Goal: Task Accomplishment & Management: Manage account settings

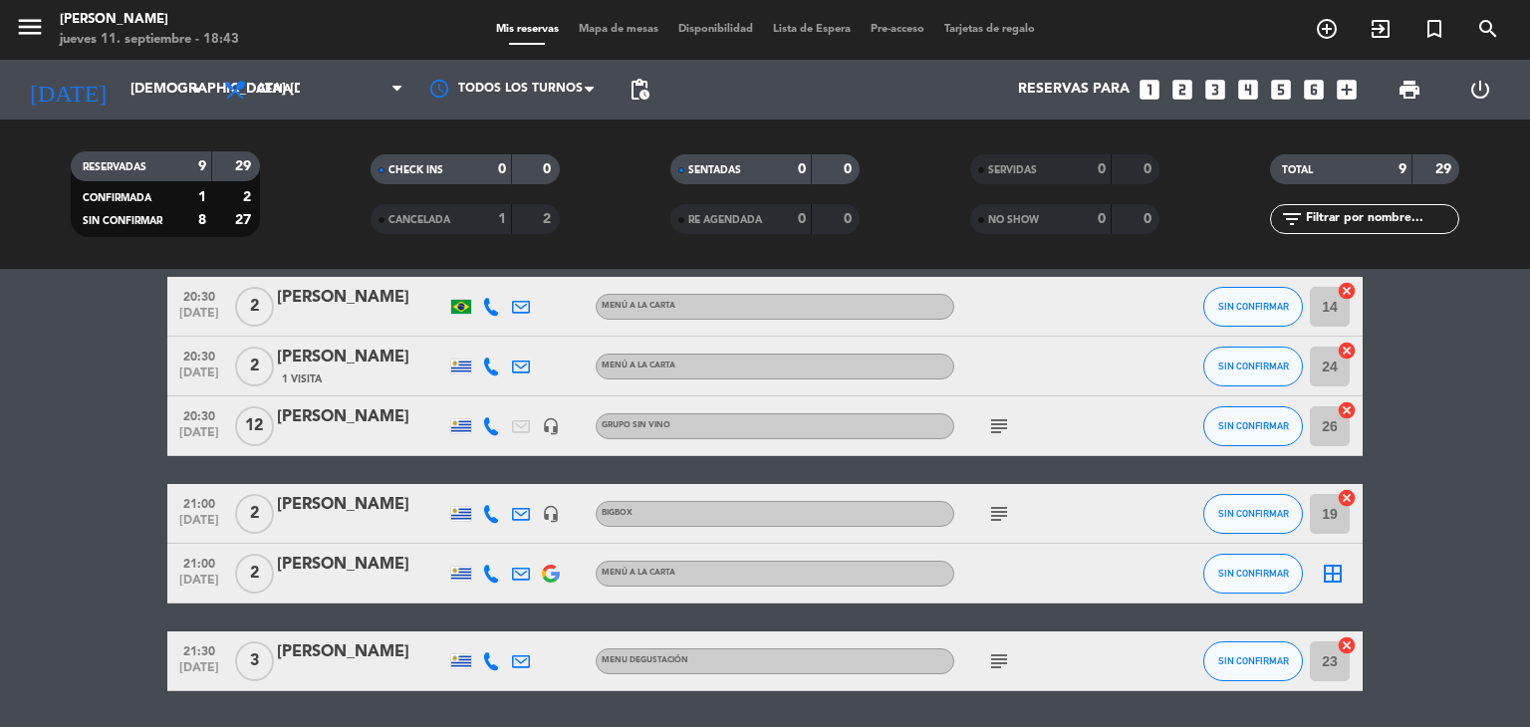
scroll to position [299, 0]
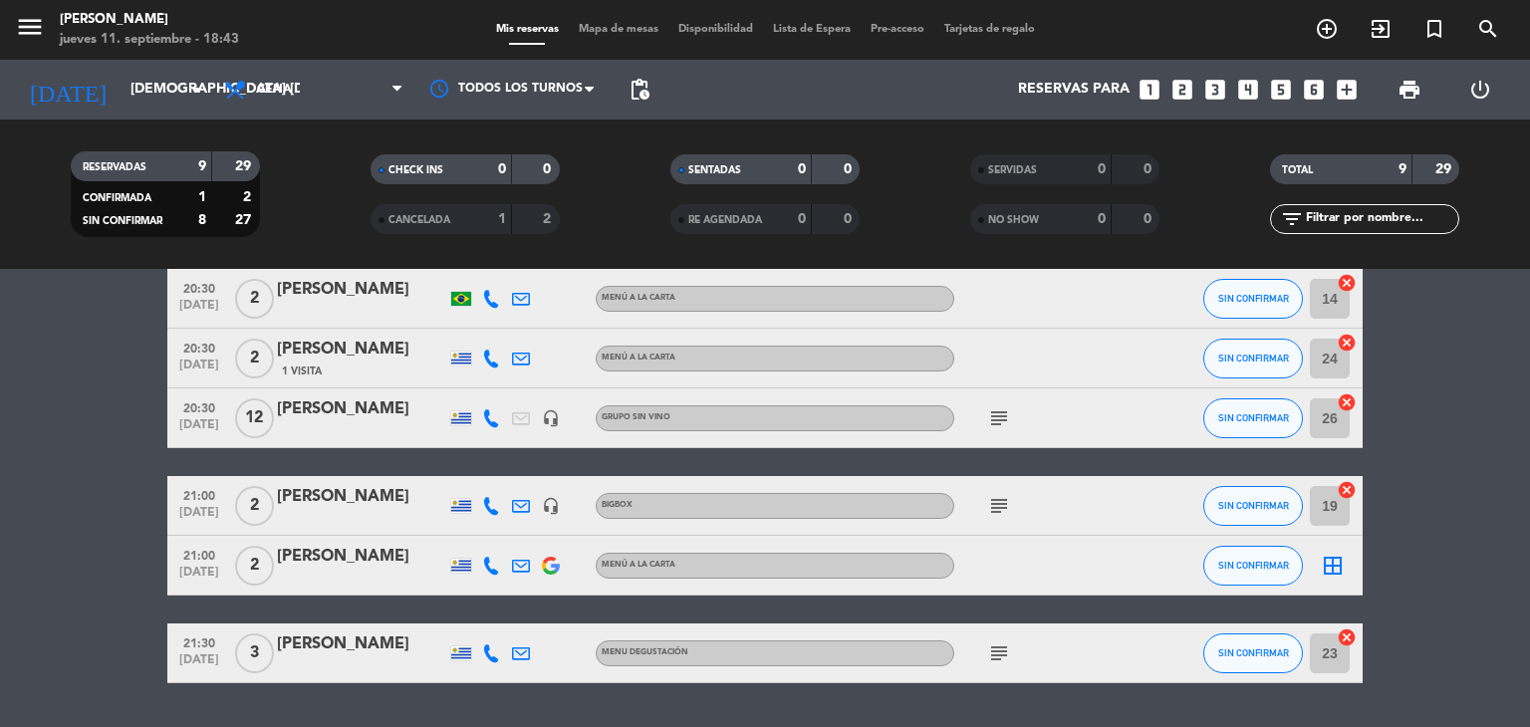
click at [1340, 565] on icon "border_all" at bounding box center [1333, 566] width 24 height 24
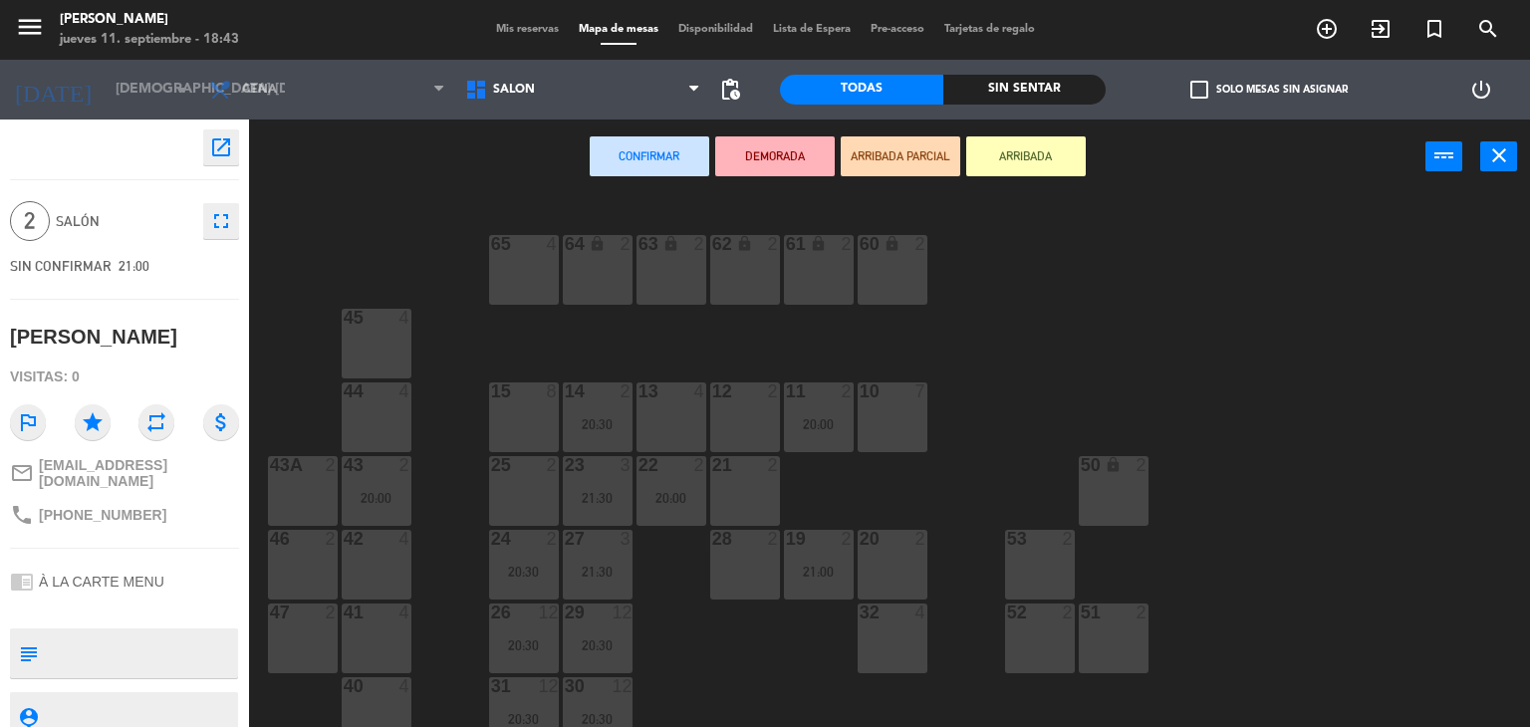
scroll to position [88, 0]
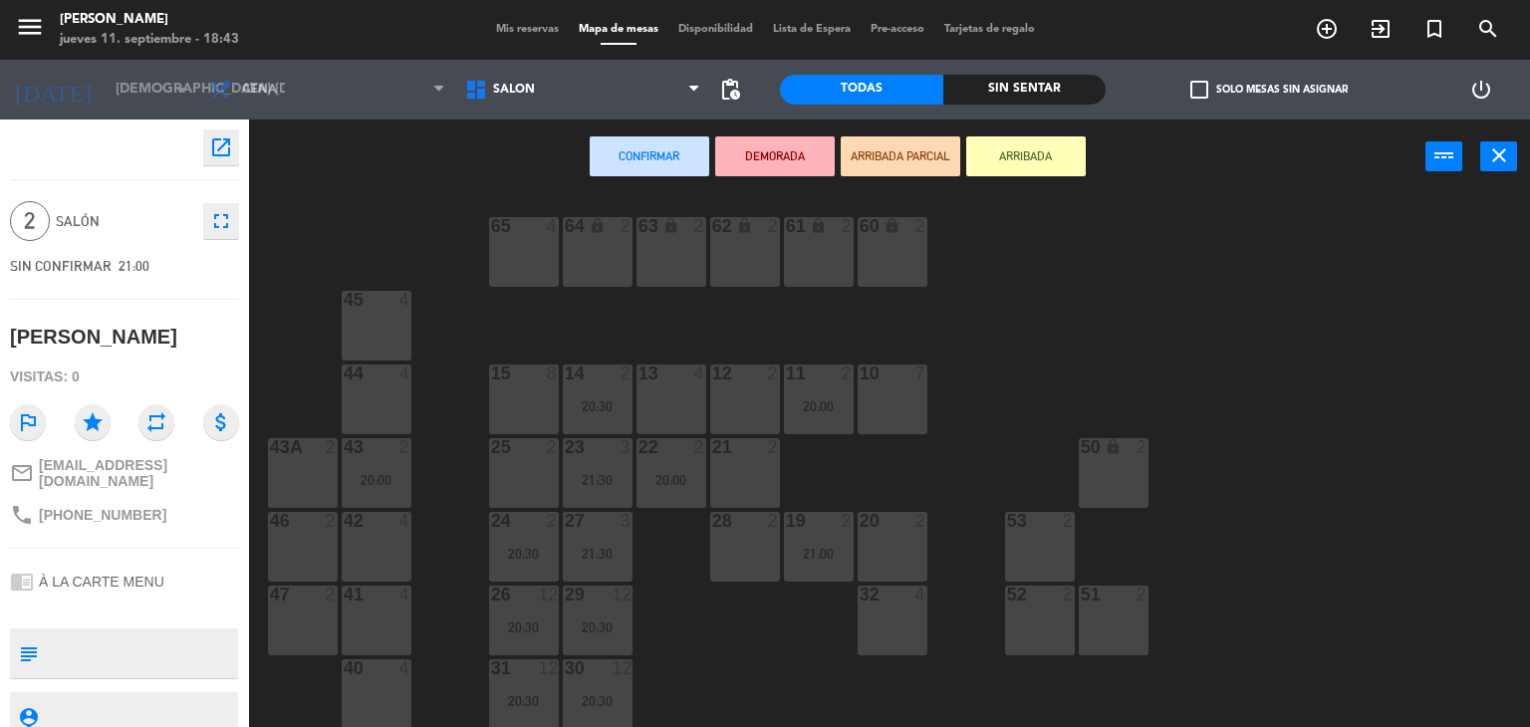
drag, startPoint x: 1290, startPoint y: 284, endPoint x: 893, endPoint y: 394, distance: 412.4
click at [1289, 284] on div "64 lock 2 63 lock 2 62 lock 2 61 lock 2 60 lock 2 65 4 45 4 10 7 15 8 13 4 11 2…" at bounding box center [897, 461] width 1266 height 533
click at [536, 32] on span "Mis reservas" at bounding box center [527, 29] width 83 height 11
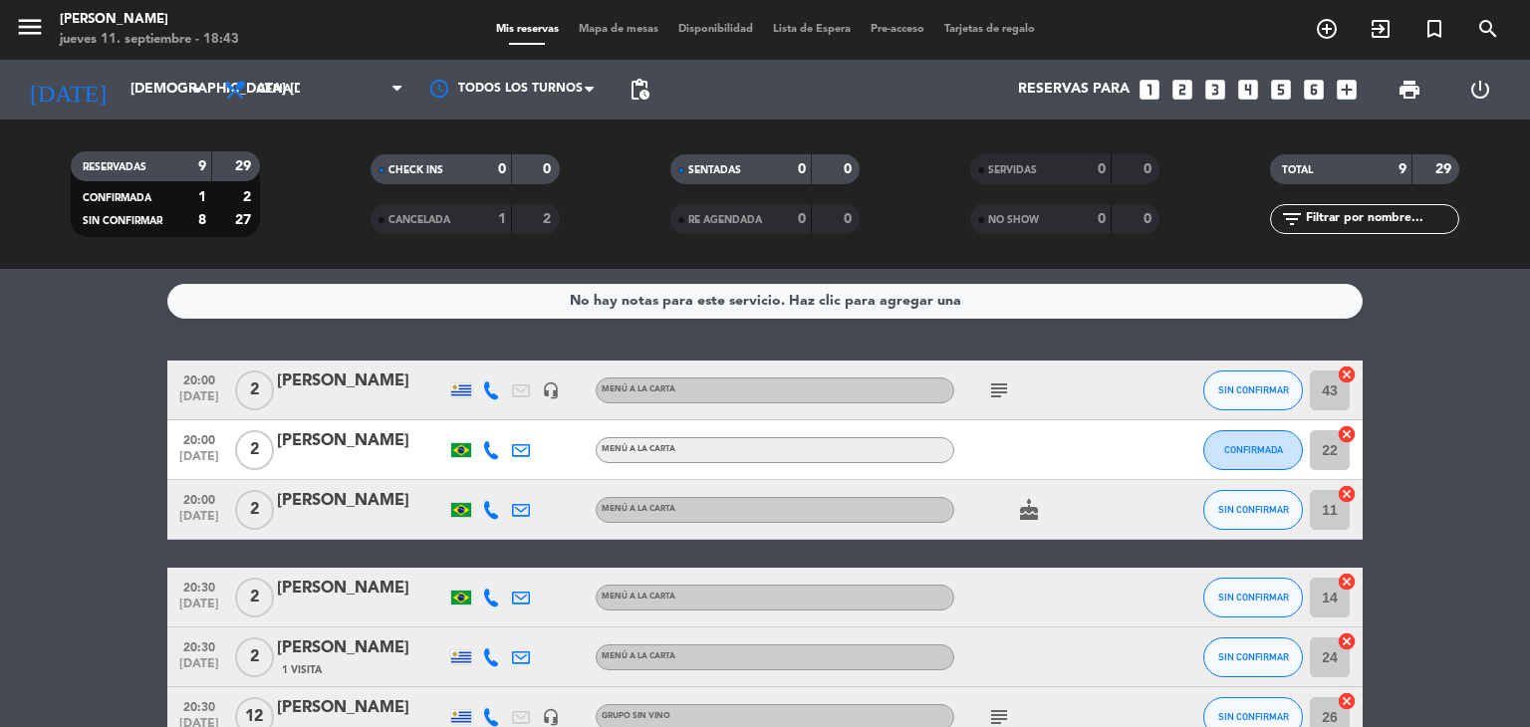
click at [327, 643] on div "[PERSON_NAME]" at bounding box center [361, 649] width 169 height 26
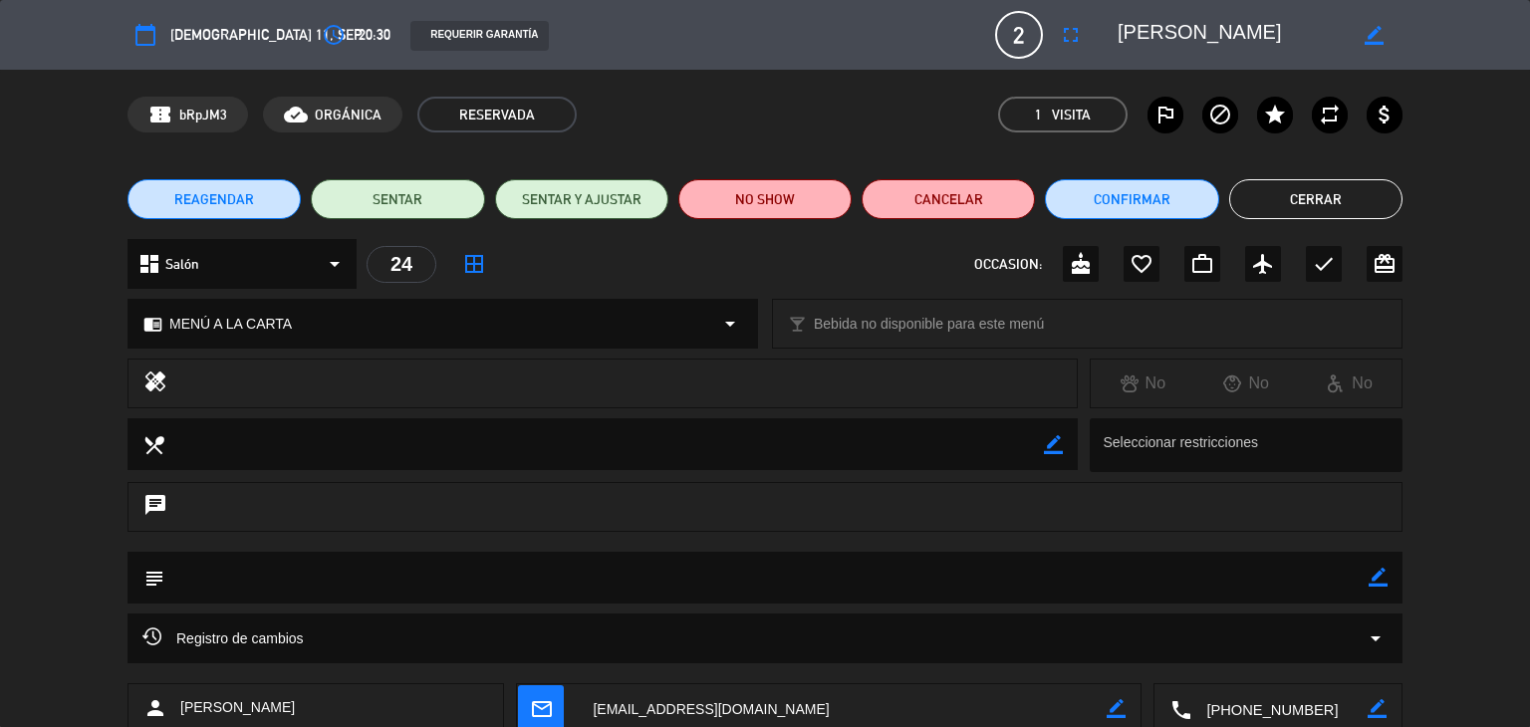
click at [479, 260] on icon "border_all" at bounding box center [474, 264] width 24 height 24
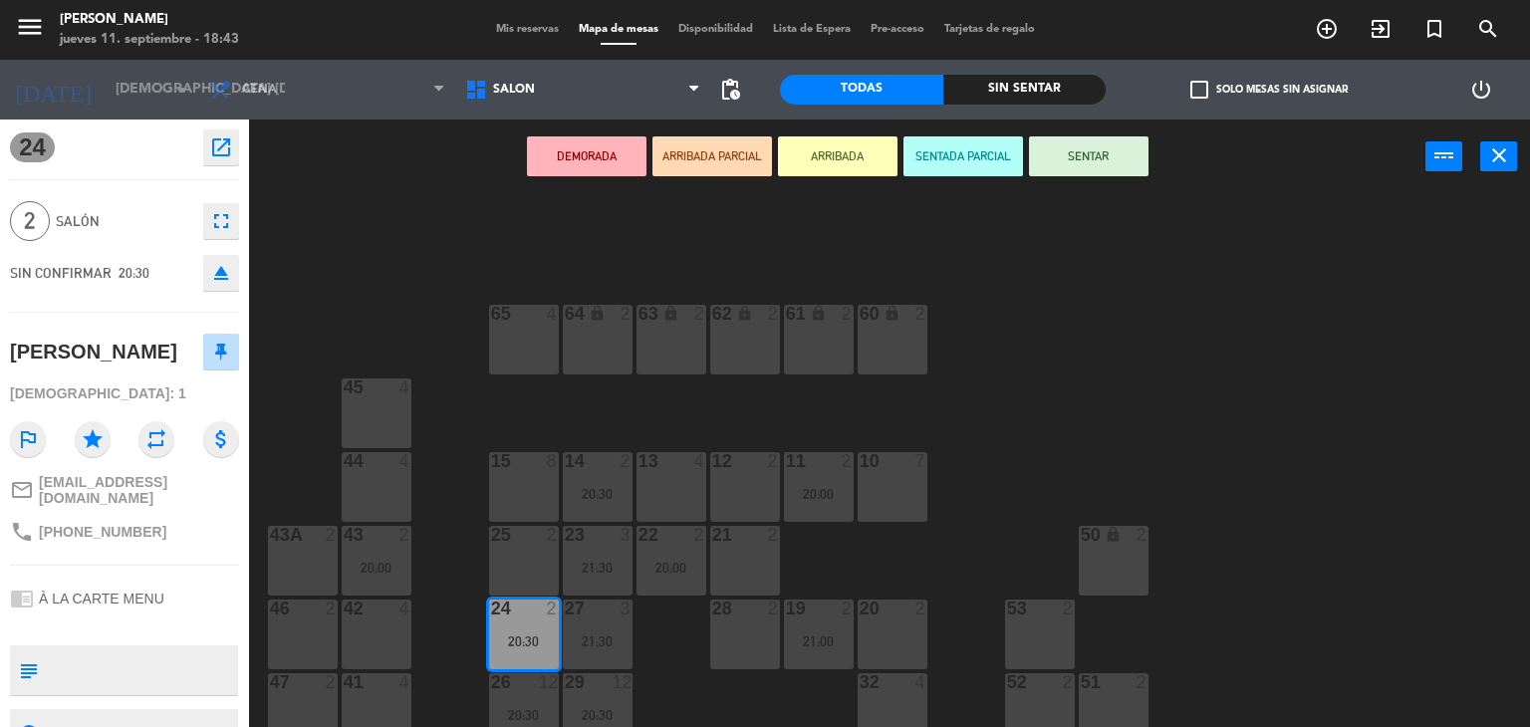
click at [741, 485] on div "12 2" at bounding box center [745, 487] width 70 height 70
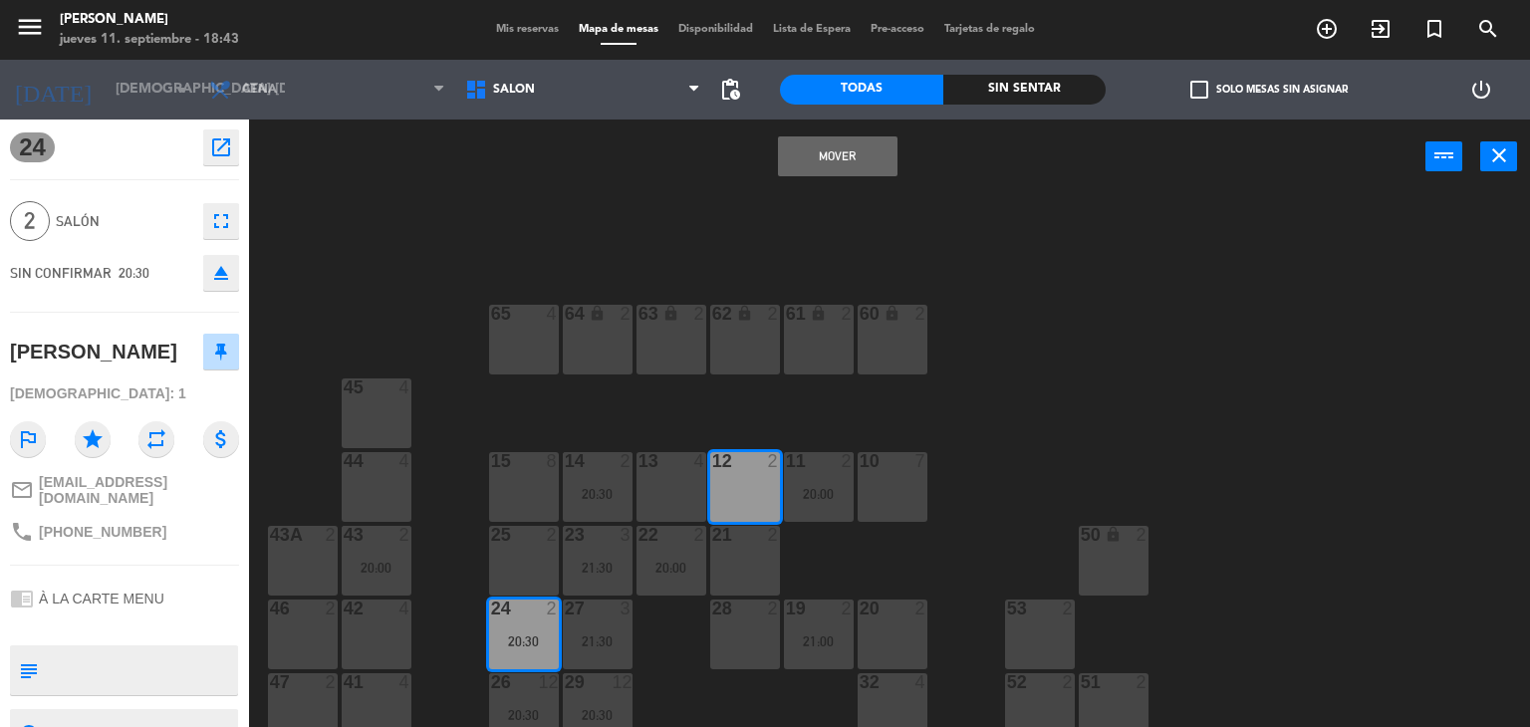
click at [792, 154] on button "Mover" at bounding box center [838, 157] width 120 height 40
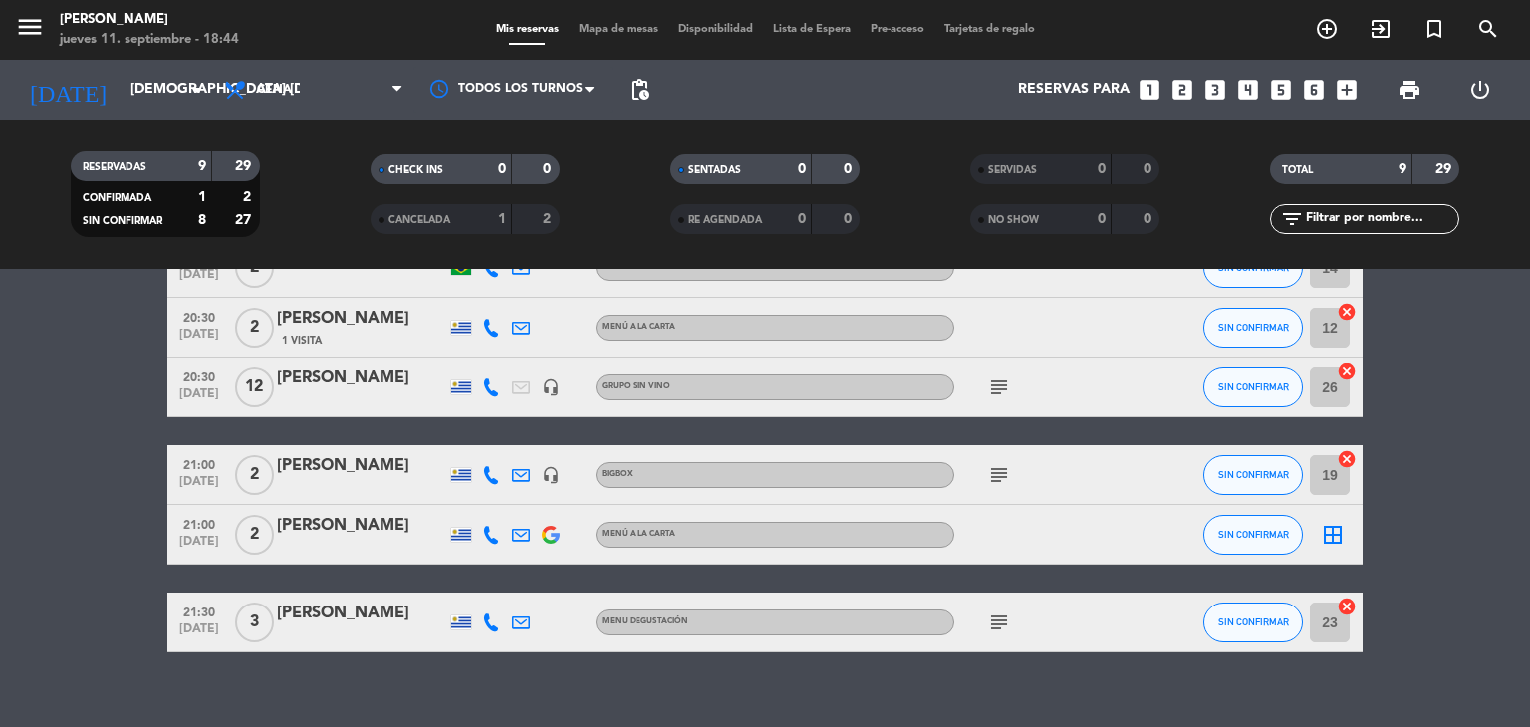
scroll to position [355, 0]
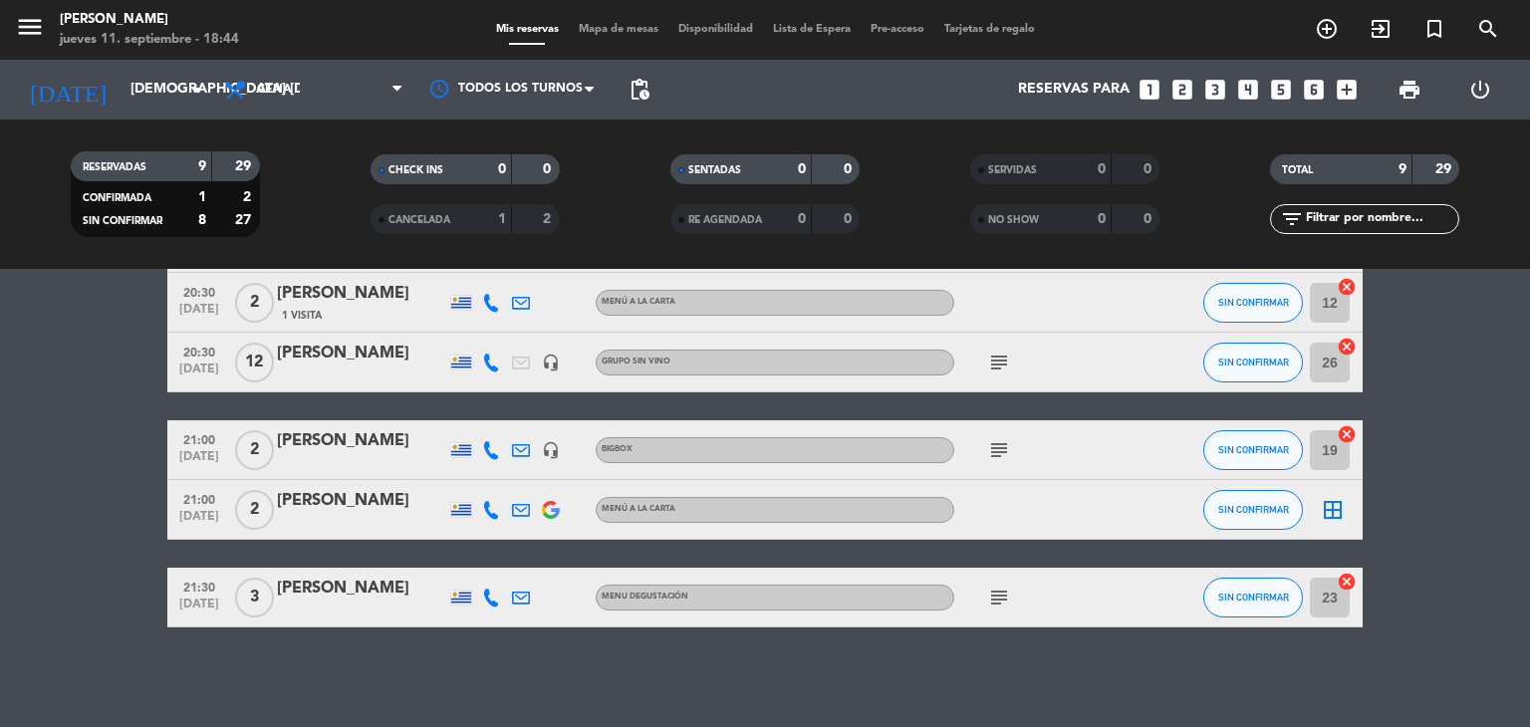
click at [1335, 507] on icon "border_all" at bounding box center [1333, 510] width 24 height 24
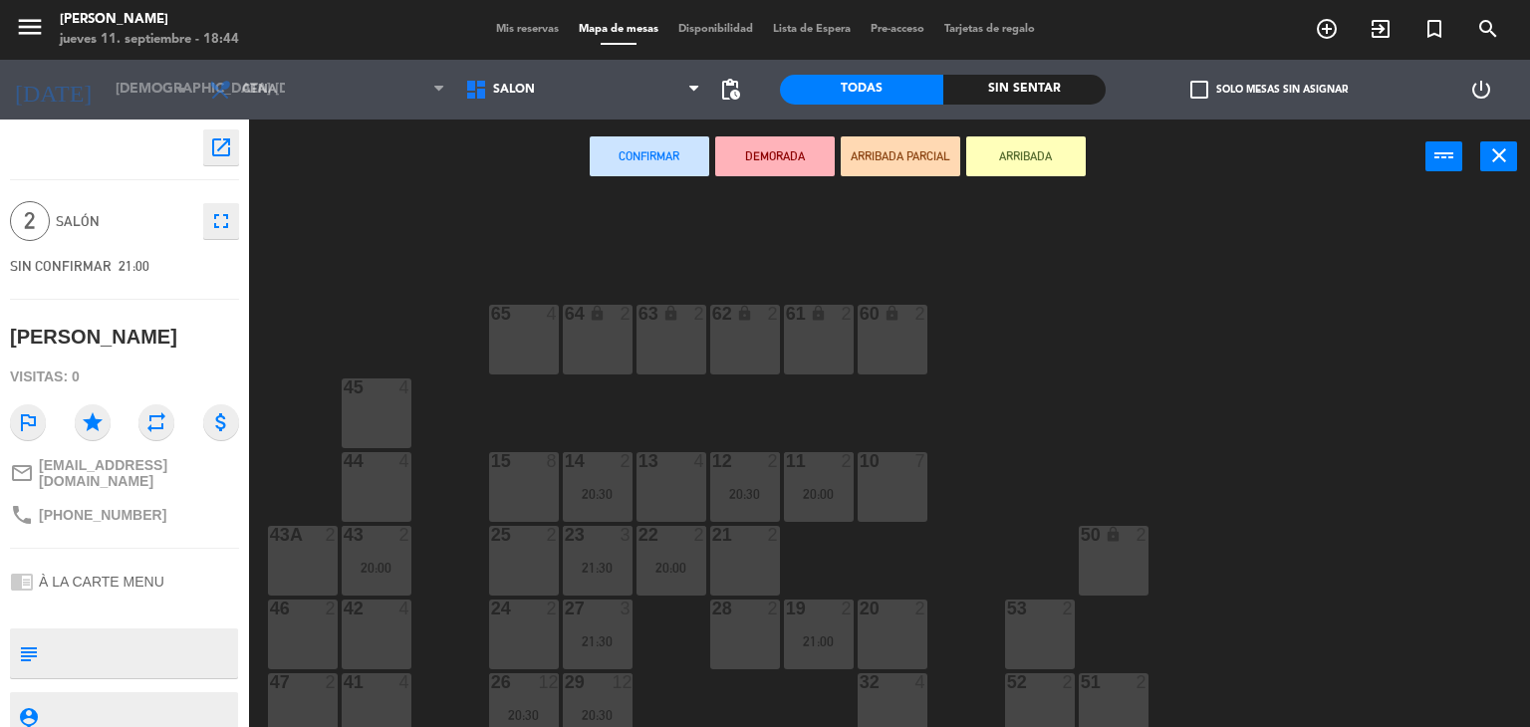
click at [518, 614] on div at bounding box center [523, 609] width 33 height 18
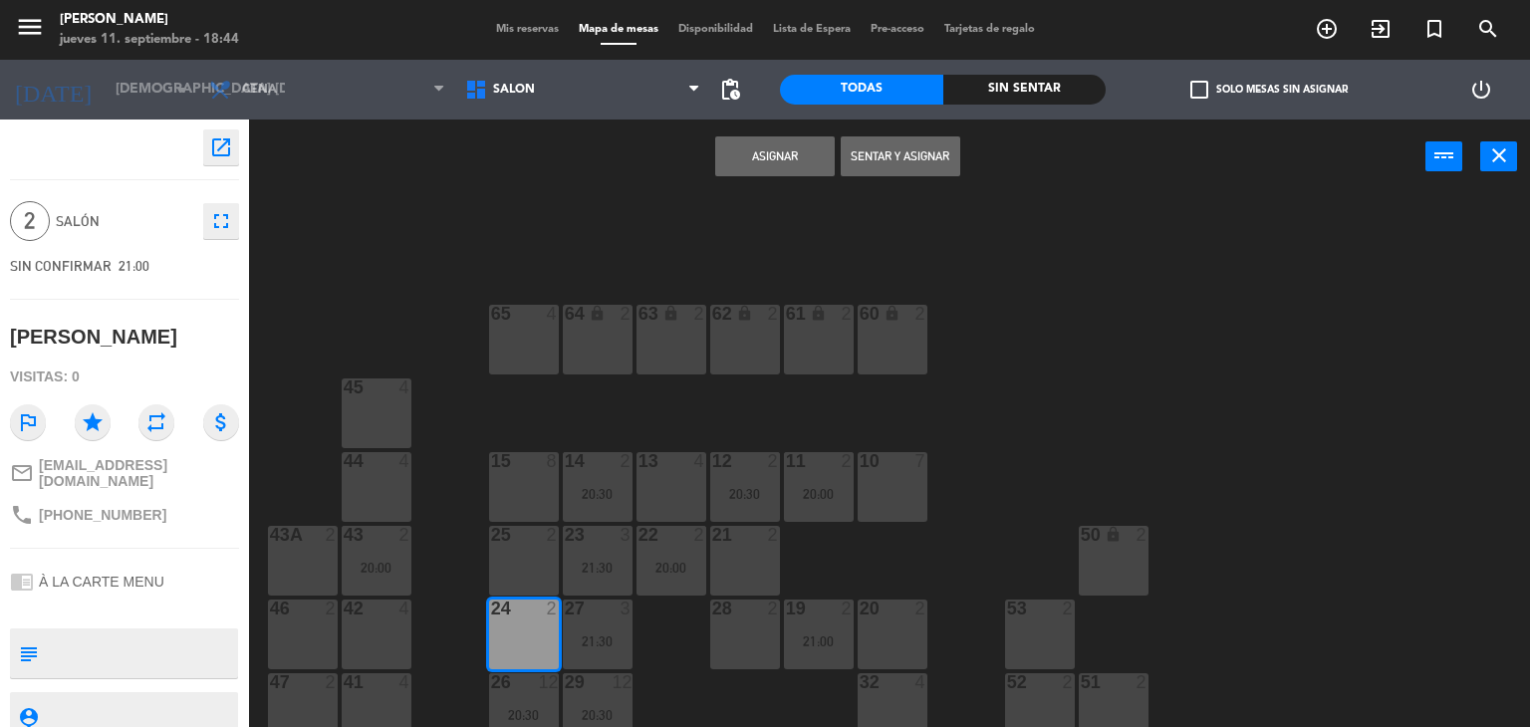
click at [785, 152] on button "Asignar" at bounding box center [775, 157] width 120 height 40
